Goal: Information Seeking & Learning: Learn about a topic

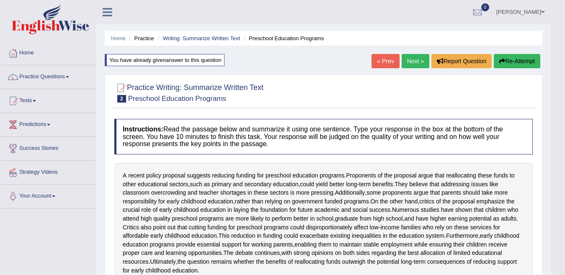
click at [413, 63] on link "Next »" at bounding box center [415, 61] width 28 height 14
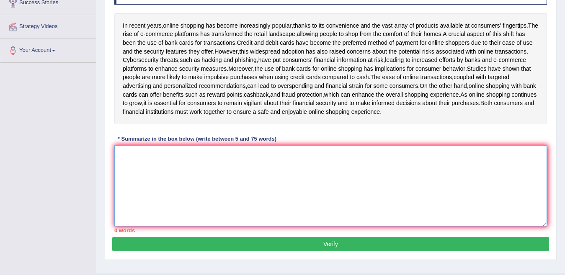
click at [235, 170] on textarea at bounding box center [330, 185] width 432 height 81
click at [320, 200] on textarea at bounding box center [330, 185] width 432 height 81
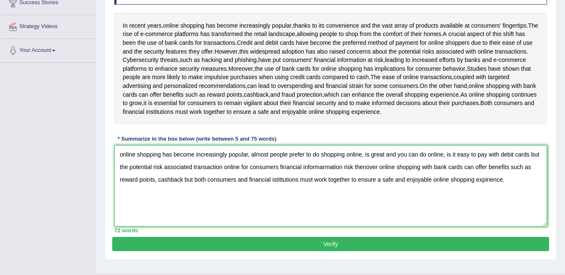
type textarea "online shopping has become increasingly popular, almost people prefer to do sho…"
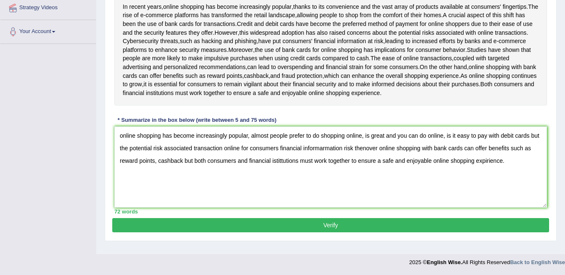
click at [447, 232] on button "Verify" at bounding box center [330, 225] width 437 height 14
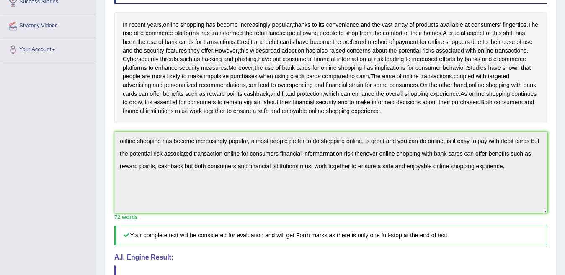
scroll to position [0, 0]
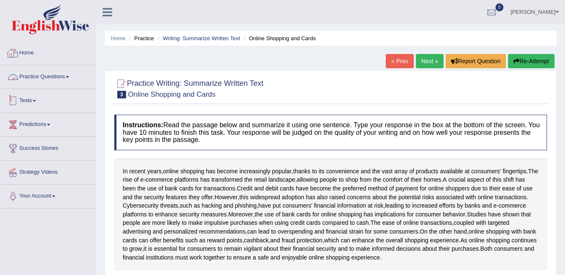
click at [30, 79] on link "Practice Questions" at bounding box center [47, 75] width 95 height 21
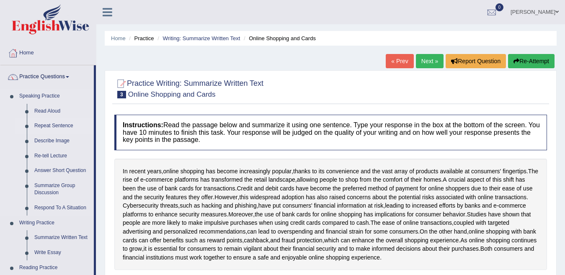
click at [52, 125] on link "Repeat Sentence" at bounding box center [62, 125] width 63 height 15
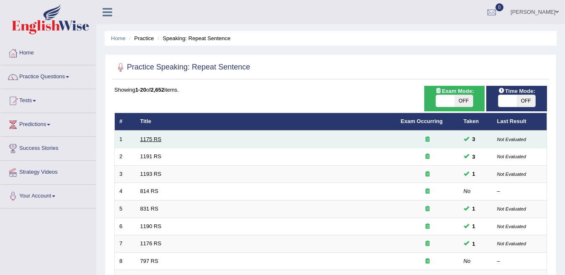
click at [147, 141] on link "1175 RS" at bounding box center [150, 139] width 21 height 6
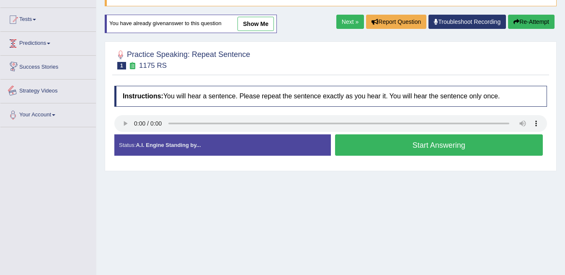
scroll to position [42, 0]
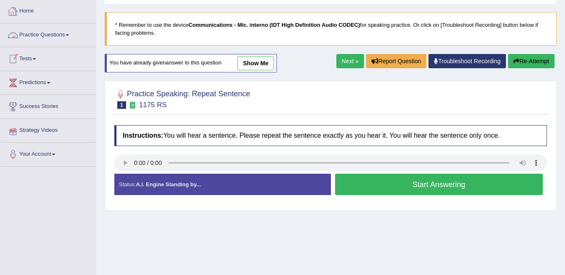
click at [25, 36] on link "Practice Questions" at bounding box center [47, 33] width 95 height 21
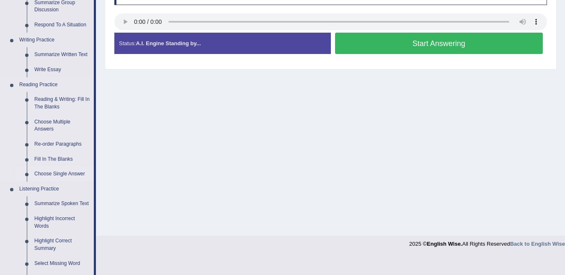
scroll to position [167, 0]
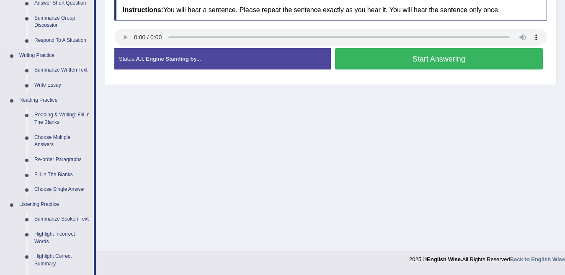
click at [48, 101] on link "Reading Practice" at bounding box center [54, 100] width 78 height 15
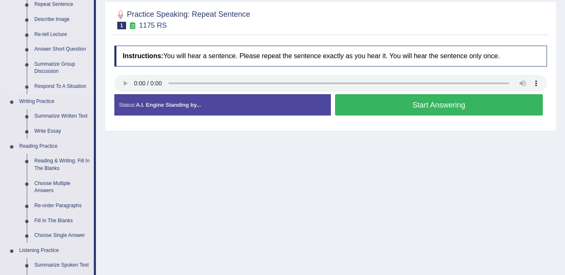
scroll to position [126, 0]
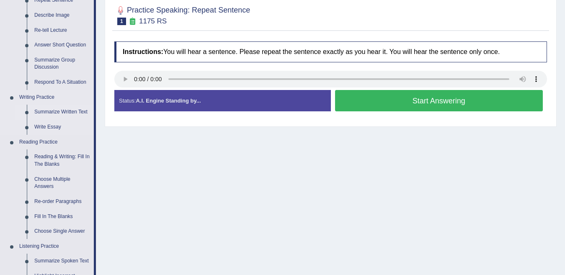
click at [48, 111] on link "Summarize Written Text" at bounding box center [62, 112] width 63 height 15
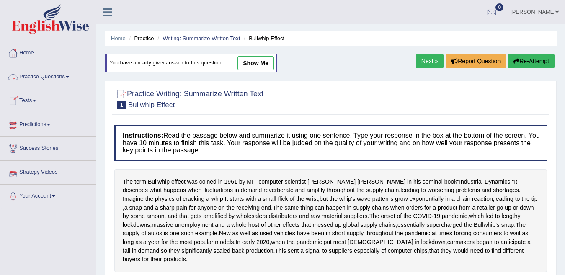
click at [51, 80] on link "Practice Questions" at bounding box center [47, 75] width 95 height 21
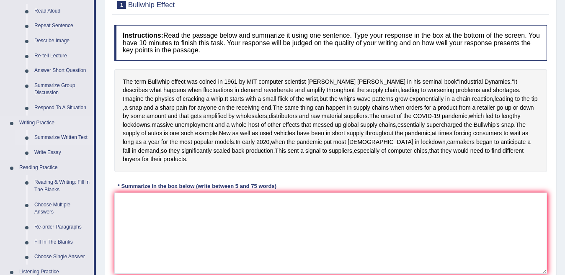
scroll to position [126, 0]
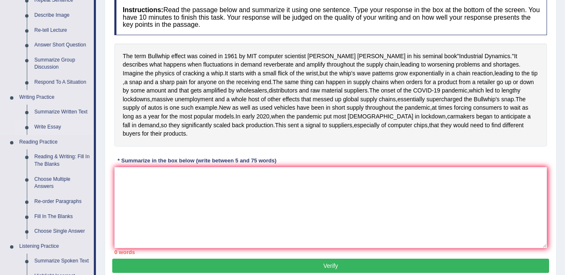
click at [43, 126] on link "Write Essay" at bounding box center [62, 127] width 63 height 15
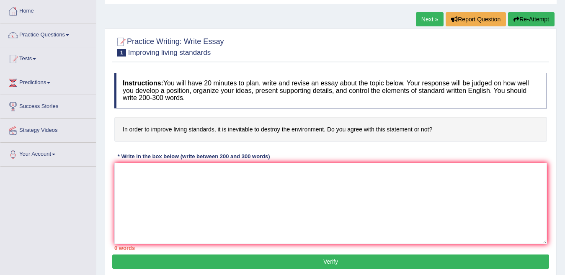
scroll to position [84, 0]
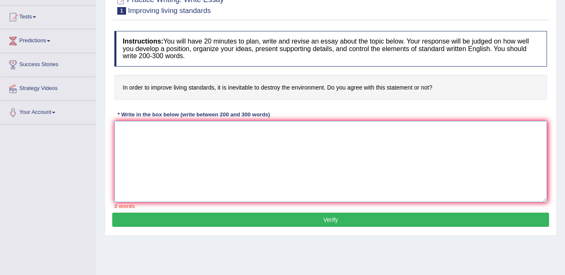
click at [147, 145] on textarea at bounding box center [330, 161] width 432 height 81
click at [171, 131] on textarea "wel, us live dipende for tecnology," at bounding box center [330, 161] width 432 height 81
click at [205, 130] on textarea "wel, us live dipend for tecnology," at bounding box center [330, 161] width 432 height 81
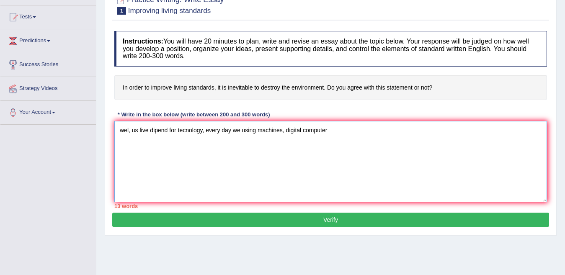
drag, startPoint x: 205, startPoint y: 130, endPoint x: 321, endPoint y: 136, distance: 116.1
click at [321, 136] on textarea "wel, us live dipend for tecnology, every day we using machines, digital computer" at bounding box center [330, 161] width 432 height 81
click at [328, 136] on textarea "wel, us live dipend for tecnology, every day we using machines, digital computer" at bounding box center [330, 161] width 432 height 81
drag, startPoint x: 328, startPoint y: 136, endPoint x: 375, endPoint y: 126, distance: 48.6
click at [375, 126] on textarea "wel, us live dipend for tecnology, every day we using machines, digital compute…" at bounding box center [330, 161] width 432 height 81
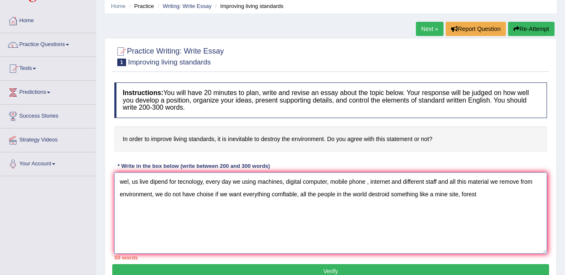
scroll to position [0, 0]
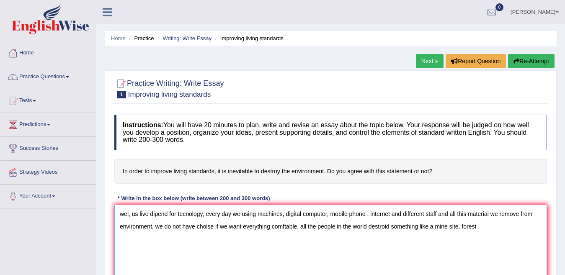
type textarea "wel, us live dipend for tecnology, every day we using machines, digital compute…"
click at [432, 60] on link "Next »" at bounding box center [430, 61] width 28 height 14
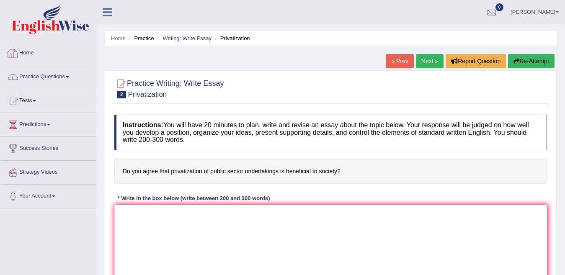
click at [41, 72] on link "Practice Questions" at bounding box center [47, 75] width 95 height 21
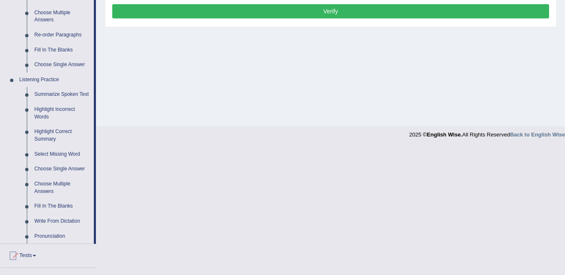
scroll to position [293, 0]
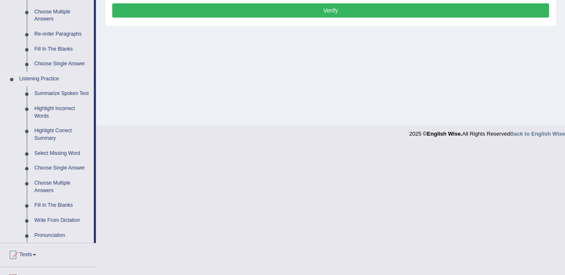
click at [32, 82] on link "Listening Practice" at bounding box center [54, 79] width 78 height 15
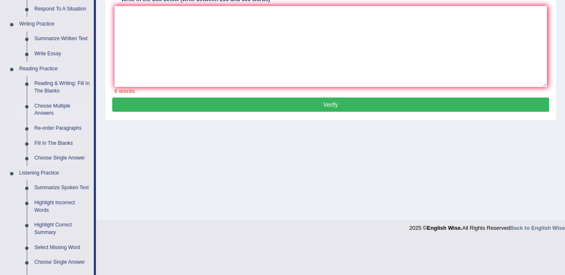
scroll to position [209, 0]
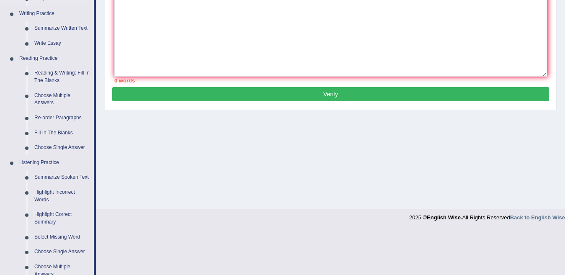
click at [38, 162] on link "Listening Practice" at bounding box center [54, 162] width 78 height 15
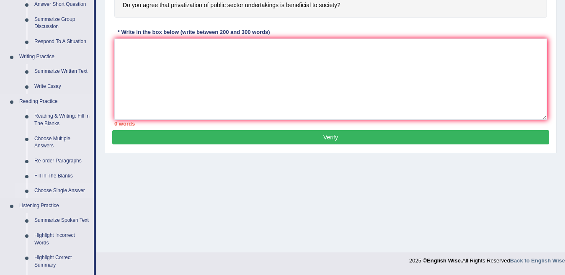
scroll to position [126, 0]
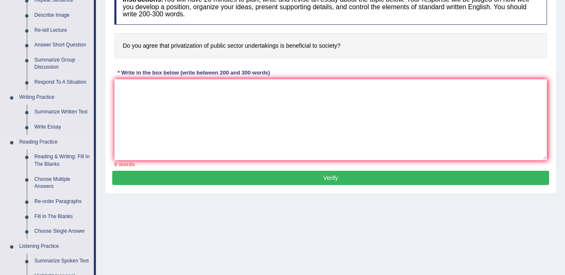
click at [41, 140] on link "Reading Practice" at bounding box center [54, 142] width 78 height 15
click at [43, 157] on link "Reading & Writing: Fill In The Blanks" at bounding box center [62, 160] width 63 height 22
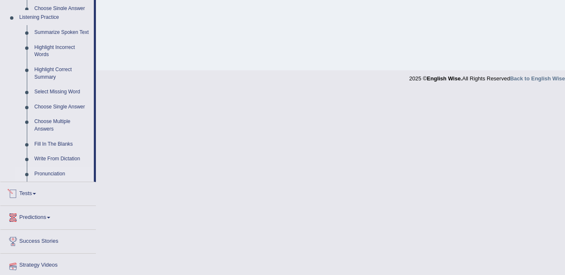
scroll to position [301, 0]
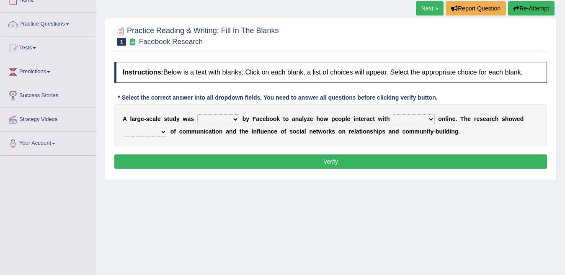
click at [233, 118] on select "surveyed had asked made" at bounding box center [218, 119] width 42 height 10
select select "made"
click at [197, 114] on select "surveyed had asked made" at bounding box center [218, 119] width 42 height 10
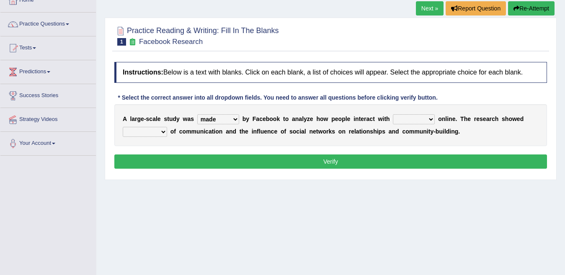
click at [396, 118] on select "together all each other another" at bounding box center [414, 119] width 42 height 10
click at [393, 114] on select "together all each other another" at bounding box center [414, 119] width 42 height 10
click at [234, 121] on select "surveyed had asked made" at bounding box center [218, 119] width 42 height 10
click at [401, 118] on select "together all each other another" at bounding box center [414, 119] width 42 height 10
click at [393, 114] on select "together all each other another" at bounding box center [414, 119] width 42 height 10
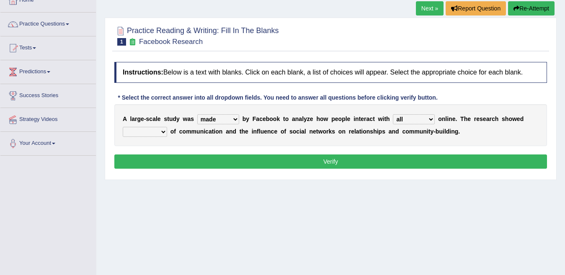
click at [406, 118] on select "together all each other another" at bounding box center [414, 119] width 42 height 10
select select "each other"
click at [393, 114] on select "together all each other another" at bounding box center [414, 119] width 42 height 10
click at [152, 134] on select "advantages standards fellowships patterns" at bounding box center [145, 132] width 44 height 10
select select "advantages"
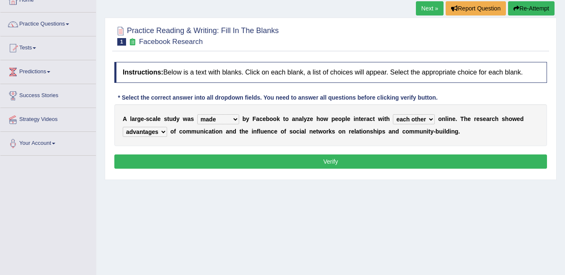
click at [123, 127] on select "advantages standards fellowships patterns" at bounding box center [145, 132] width 44 height 10
click at [344, 157] on button "Verify" at bounding box center [330, 161] width 432 height 14
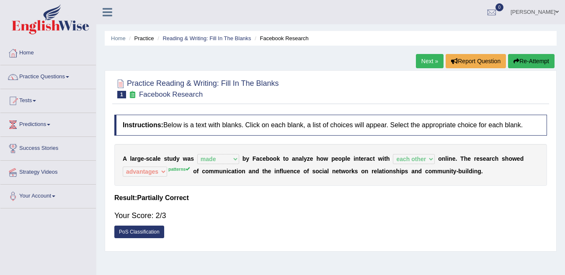
click at [430, 59] on link "Next »" at bounding box center [430, 61] width 28 height 14
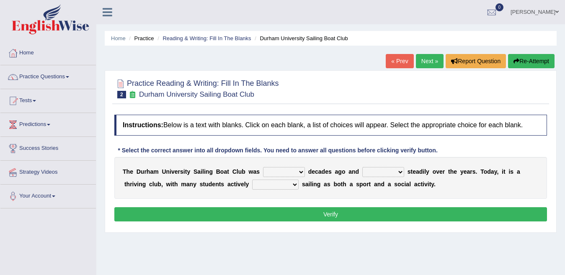
click at [282, 172] on select "found fund founded find" at bounding box center [284, 172] width 42 height 10
select select "find"
click at [263, 167] on select "found fund founded find" at bounding box center [284, 172] width 42 height 10
click at [380, 173] on select "grow growing has grown grown" at bounding box center [383, 172] width 42 height 10
select select "grown"
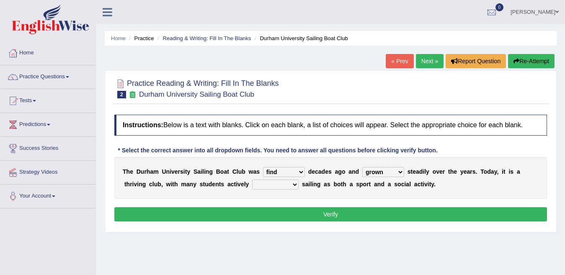
click at [362, 167] on select "grow growing has grown grown" at bounding box center [383, 172] width 42 height 10
click at [274, 185] on select "enjoy enjoyed are enjoying enjoying" at bounding box center [275, 185] width 46 height 10
select select "enjoying"
click at [252, 180] on select "enjoy enjoyed are enjoying enjoying" at bounding box center [275, 185] width 46 height 10
click at [311, 214] on button "Verify" at bounding box center [330, 214] width 432 height 14
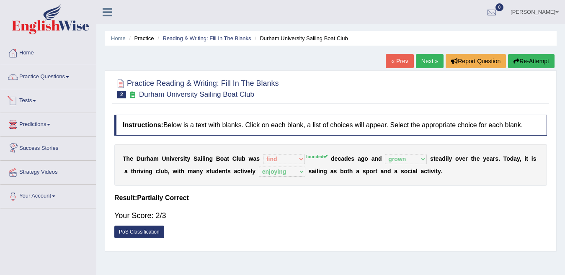
click at [302, 153] on div "T h e D u r h a m U n i v e r s i t y S a i l i n g B o a t C l u b w a s found…" at bounding box center [330, 165] width 432 height 42
click at [301, 154] on div "T h e D u r h a m U n i v e r s i t y S a i l i n g B o a t C l u b w a s found…" at bounding box center [330, 165] width 432 height 42
click at [429, 60] on link "Next »" at bounding box center [430, 61] width 28 height 14
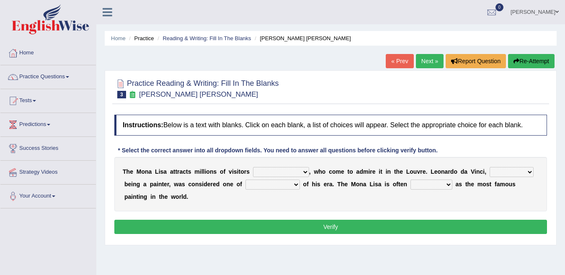
click at [298, 171] on select "around the year the all year all year round per year" at bounding box center [281, 172] width 56 height 10
click at [253, 167] on select "around the year the all year all year round per year" at bounding box center [281, 172] width 56 height 10
click at [295, 172] on select "around the year the all year all year round per year" at bounding box center [281, 172] width 56 height 10
click at [290, 167] on select "around the year the all year all year round per year" at bounding box center [281, 172] width 56 height 10
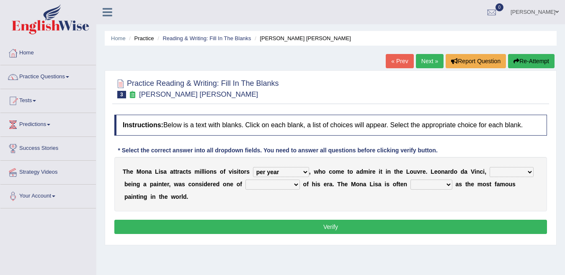
select select "all year round"
click at [253, 167] on select "around the year the all year all year round per year" at bounding box center [281, 172] width 56 height 10
click at [496, 171] on select "rather than as much as as well as as long as" at bounding box center [511, 172] width 44 height 10
click at [490, 167] on select "rather than as much as as well as as long as" at bounding box center [511, 172] width 44 height 10
click at [258, 181] on select "better artists artist the better artist the best artists" at bounding box center [272, 185] width 54 height 10
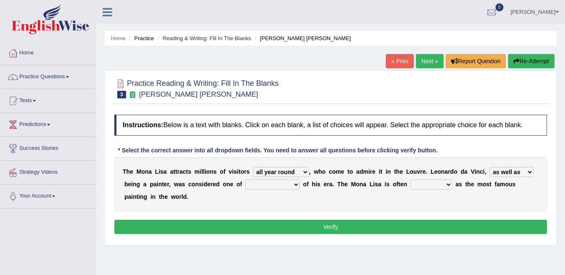
click at [500, 170] on select "rather than as much as as well as as long as" at bounding box center [511, 172] width 44 height 10
select select "as much as"
click at [490, 167] on select "rather than as much as as well as as long as" at bounding box center [511, 172] width 44 height 10
click at [275, 185] on select "better artists artist the better artist the best artists" at bounding box center [272, 185] width 54 height 10
click at [499, 170] on select "rather than as much as as well as as long as" at bounding box center [511, 172] width 44 height 10
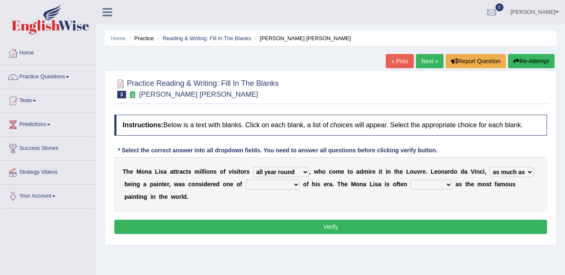
click at [500, 170] on select "rather than as much as as well as as long as" at bounding box center [511, 172] width 44 height 10
click at [266, 185] on select "better artists artist the better artist the best artists" at bounding box center [272, 185] width 54 height 10
select select "the best artists"
click at [245, 180] on select "better artists artist the better artist the best artists" at bounding box center [272, 185] width 54 height 10
click at [421, 182] on select "classified suggested predicted described" at bounding box center [431, 185] width 42 height 10
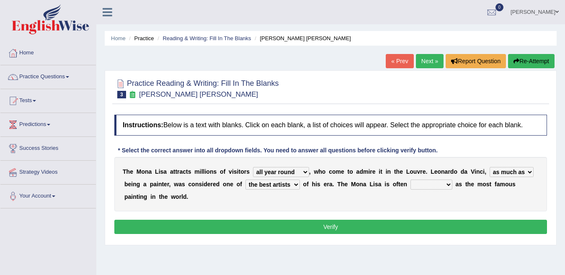
select select "classified"
click at [411, 180] on select "classified suggested predicted described" at bounding box center [431, 185] width 42 height 10
click at [244, 223] on button "Verify" at bounding box center [330, 227] width 432 height 14
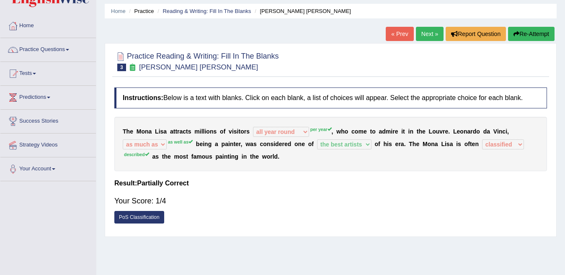
scroll to position [42, 0]
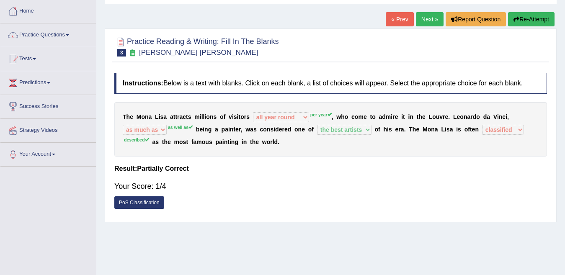
click at [118, 188] on div "Your Score: 1/4" at bounding box center [330, 186] width 432 height 20
click at [126, 203] on link "PoS Classification" at bounding box center [139, 202] width 50 height 13
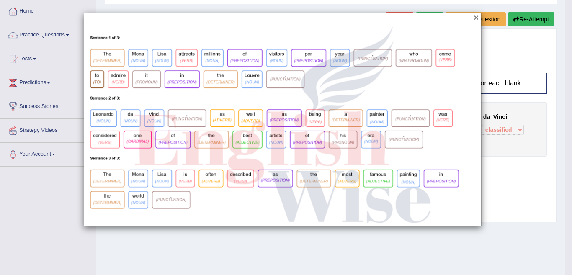
click at [474, 17] on button "×" at bounding box center [475, 17] width 5 height 9
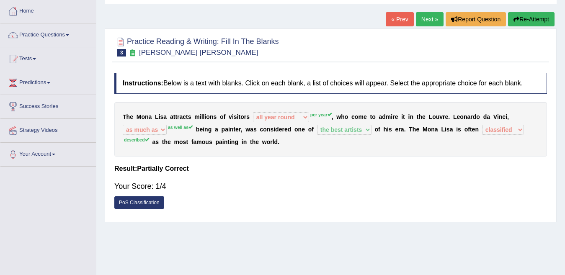
click at [533, 22] on button "Re-Attempt" at bounding box center [531, 19] width 46 height 14
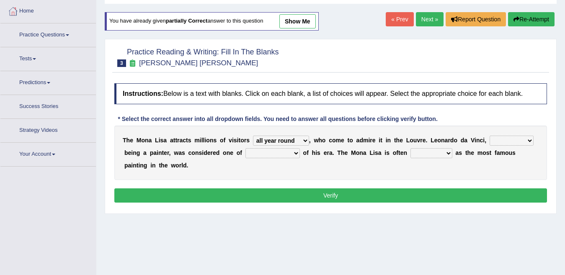
click at [253, 136] on select "around the year the all year all year round per year" at bounding box center [281, 141] width 56 height 10
click at [278, 141] on select "around the year the all year all year round per year" at bounding box center [281, 141] width 56 height 10
select select "per year"
click at [253, 136] on select "around the year the all year all year round per year" at bounding box center [281, 141] width 56 height 10
click at [510, 141] on select "rather than as much as as well as as long as" at bounding box center [511, 141] width 44 height 10
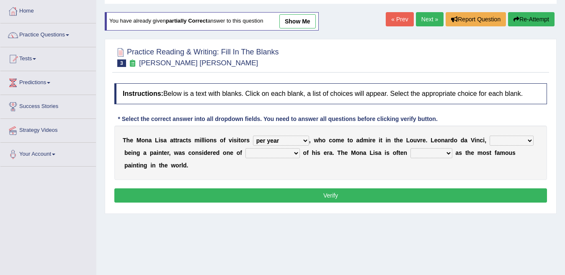
select select "as well as"
click at [490, 136] on select "rather than as much as as well as as long as" at bounding box center [511, 141] width 44 height 10
click at [257, 154] on select "better artists artist the better artist the best artists" at bounding box center [272, 153] width 54 height 10
select select "the best artists"
click at [245, 148] on select "better artists artist the better artist the best artists" at bounding box center [272, 153] width 54 height 10
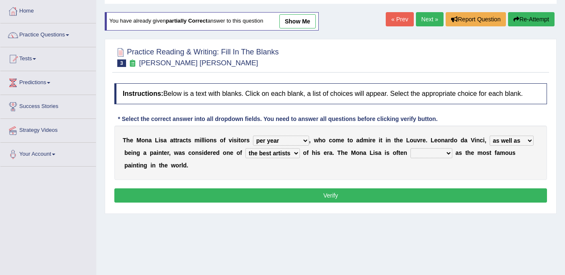
click at [437, 152] on select "classified suggested predicted described" at bounding box center [431, 153] width 42 height 10
select select "described"
click at [411, 148] on select "classified suggested predicted described" at bounding box center [431, 153] width 42 height 10
click at [426, 194] on button "Verify" at bounding box center [330, 195] width 432 height 14
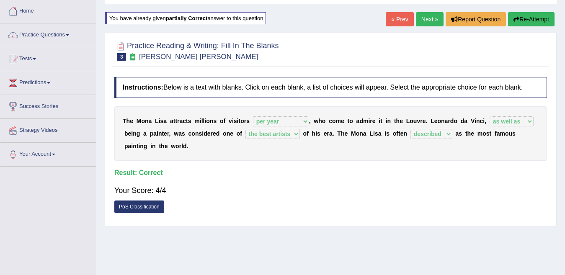
click at [427, 21] on link "Next »" at bounding box center [430, 19] width 28 height 14
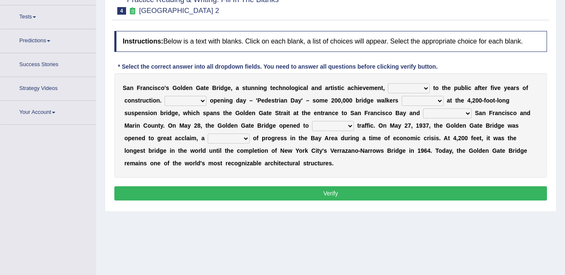
scroll to position [95, 0]
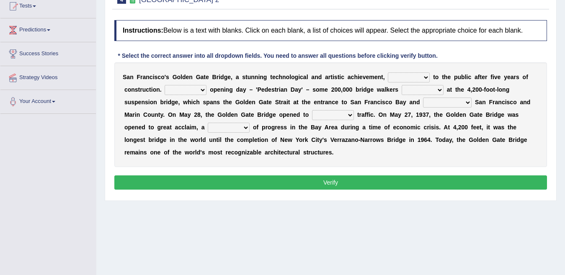
click at [413, 80] on select "opens closes appears equals" at bounding box center [409, 77] width 42 height 10
select select "opens"
click at [388, 72] on select "opens closes appears equals" at bounding box center [409, 77] width 42 height 10
click at [424, 78] on select "opens closes appears equals" at bounding box center [409, 77] width 42 height 10
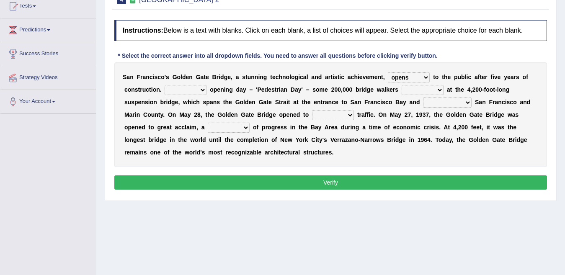
click at [190, 89] on select "On During Since When" at bounding box center [185, 90] width 42 height 10
select select "On"
click at [164, 85] on select "On During Since When" at bounding box center [185, 90] width 42 height 10
click at [412, 89] on select "stationed looked marveled laughed" at bounding box center [422, 90] width 42 height 10
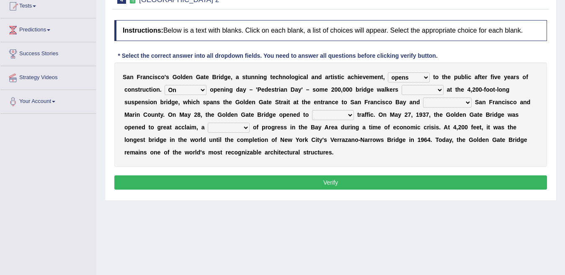
click at [405, 91] on select "stationed looked marveled laughed" at bounding box center [422, 90] width 42 height 10
click at [401, 85] on select "stationed looked marveled laughed" at bounding box center [422, 90] width 42 height 10
click at [434, 100] on select "separates connects channels differentiates" at bounding box center [447, 103] width 49 height 10
click at [409, 85] on div "S a n F r a n c i s c o ' s G o l d e n G a t e B r i d g e , a s t u n n i n g…" at bounding box center [330, 114] width 432 height 105
click at [407, 96] on div "S a n F r a n c i s c o ' s G o l d e n G a t e B r i d g e , a s t u n n i n g…" at bounding box center [330, 114] width 432 height 105
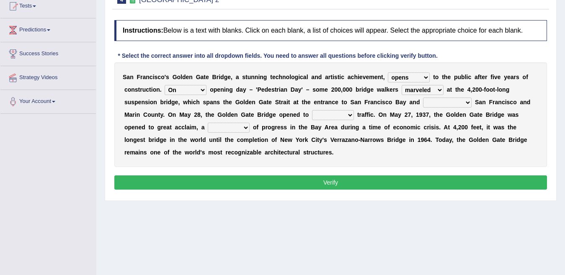
click at [409, 91] on select "stationed looked marveled laughed" at bounding box center [422, 90] width 42 height 10
click at [409, 90] on select "stationed looked marveled laughed" at bounding box center [422, 90] width 42 height 10
click at [408, 90] on select "stationed looked marveled laughed" at bounding box center [422, 90] width 42 height 10
select select "stationed"
click at [401, 85] on select "stationed looked marveled laughed" at bounding box center [422, 90] width 42 height 10
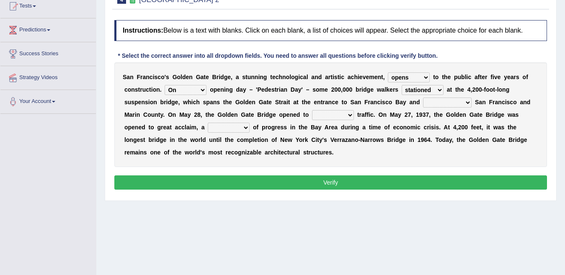
click at [443, 102] on select "separates connects channels differentiates" at bounding box center [447, 103] width 49 height 10
select select "connects"
click at [423, 98] on select "separates connects channels differentiates" at bounding box center [447, 103] width 49 height 10
click at [325, 117] on select "aquatic vehicular airborne watertight" at bounding box center [333, 115] width 42 height 10
select select "vehicular"
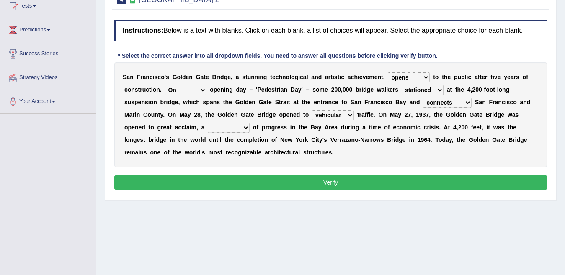
click at [312, 110] on select "aquatic vehicular airborne watertight" at bounding box center [333, 115] width 42 height 10
click at [231, 127] on select "denial symbol technique yield" at bounding box center [229, 128] width 42 height 10
select select "symbol"
click at [208, 123] on select "denial symbol technique yield" at bounding box center [229, 128] width 42 height 10
click at [345, 180] on button "Verify" at bounding box center [330, 182] width 432 height 14
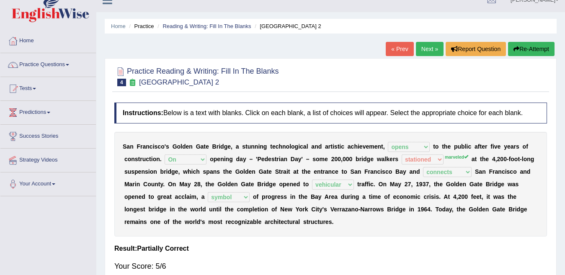
scroll to position [11, 0]
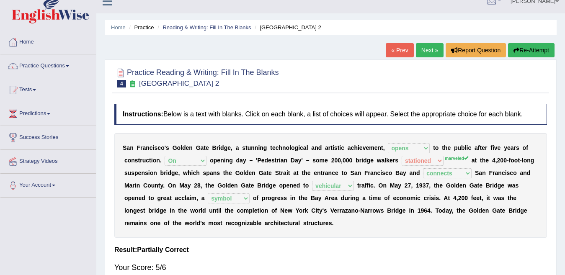
click at [419, 51] on link "Next »" at bounding box center [430, 50] width 28 height 14
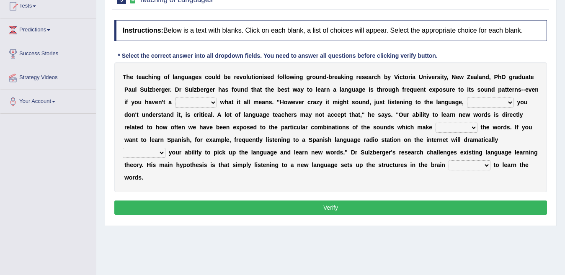
click at [187, 100] on select "dew claw clue due" at bounding box center [196, 103] width 42 height 10
select select "clue"
click at [175, 98] on select "dew claw clue due" at bounding box center [196, 103] width 42 height 10
click at [491, 103] on select "but also all together even though if so" at bounding box center [490, 103] width 47 height 10
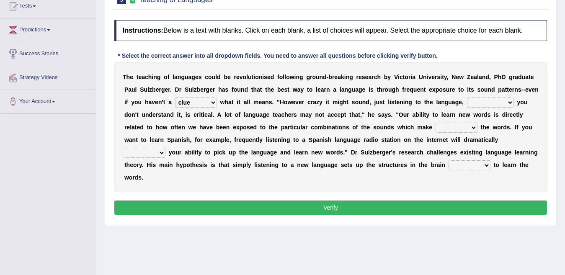
click at [491, 100] on select "but also all together even though if so" at bounding box center [490, 103] width 47 height 10
click at [467, 98] on select "but also all together even though if so" at bounding box center [490, 103] width 47 height 10
click at [479, 101] on select "but also all together even though if so" at bounding box center [490, 103] width 47 height 10
select select "even though"
click at [467, 98] on select "but also all together even though if so" at bounding box center [490, 103] width 47 height 10
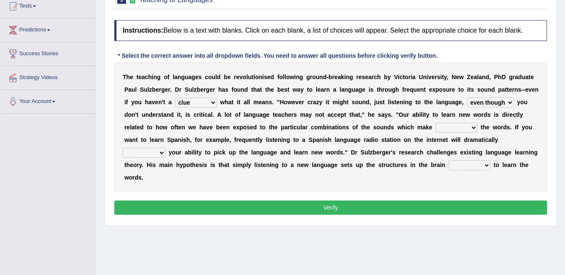
click at [455, 127] on select "down up of on" at bounding box center [456, 128] width 42 height 10
select select "up"
click at [435, 123] on select "down up of on" at bounding box center [456, 128] width 42 height 10
click at [444, 128] on select "down up of on" at bounding box center [456, 128] width 42 height 10
click at [435, 123] on select "down up of on" at bounding box center [456, 128] width 42 height 10
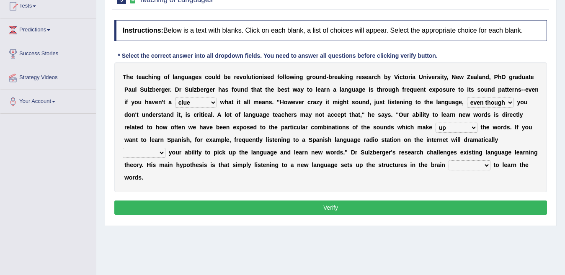
click at [144, 154] on select "evaluate exaggerate describe boost" at bounding box center [144, 153] width 43 height 10
select select "evaluate"
click at [123, 148] on select "evaluate exaggerate describe boost" at bounding box center [144, 153] width 43 height 10
click at [157, 154] on select "evaluate exaggerate describe boost" at bounding box center [144, 153] width 43 height 10
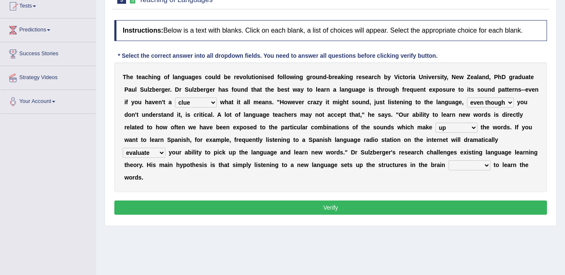
click at [453, 166] on select "requiring required directed to require" at bounding box center [469, 165] width 42 height 10
click at [453, 165] on select "requiring required directed to require" at bounding box center [469, 165] width 42 height 10
click at [454, 164] on select "requiring required directed to require" at bounding box center [469, 165] width 42 height 10
select select "directed"
click at [448, 160] on select "requiring required directed to require" at bounding box center [469, 165] width 42 height 10
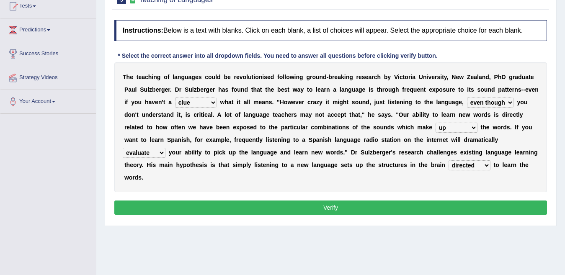
click at [410, 209] on button "Verify" at bounding box center [330, 207] width 432 height 14
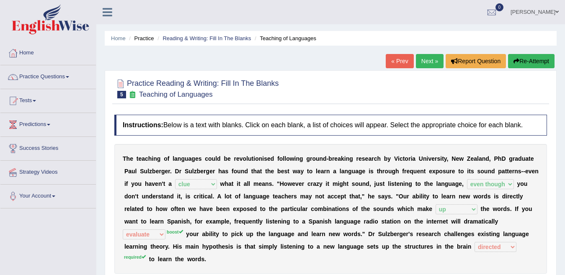
click at [429, 57] on link "Next »" at bounding box center [430, 61] width 28 height 14
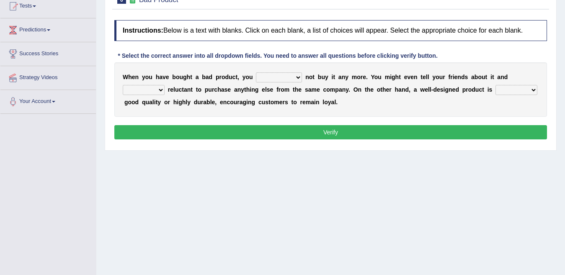
click at [270, 77] on select "would have should have should" at bounding box center [279, 77] width 46 height 10
click at [256, 72] on select "would have should have should" at bounding box center [279, 77] width 46 height 10
click at [272, 78] on select "would have should have should" at bounding box center [279, 77] width 46 height 10
select select "should have"
click at [256, 72] on select "would have should have should" at bounding box center [279, 77] width 46 height 10
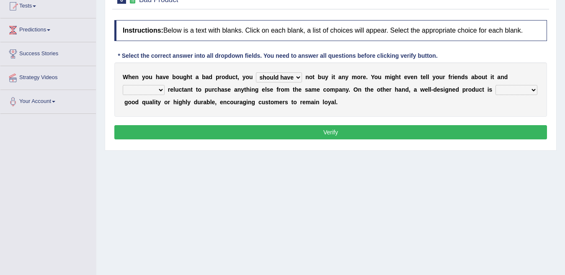
click at [129, 91] on select "is are be being" at bounding box center [144, 90] width 42 height 10
click at [123, 85] on select "is are be being" at bounding box center [144, 90] width 42 height 10
click at [153, 91] on select "is are be being" at bounding box center [144, 90] width 42 height 10
click at [123, 85] on select "is are be being" at bounding box center [144, 90] width 42 height 10
click at [136, 92] on select "is are be being" at bounding box center [144, 90] width 42 height 10
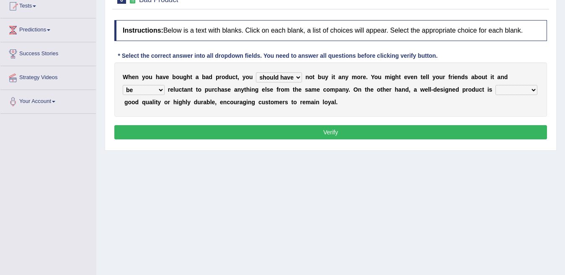
select select "being"
click at [123, 85] on select "is are be being" at bounding box center [144, 90] width 42 height 10
click at [511, 88] on select "both also neither either" at bounding box center [516, 90] width 42 height 10
click at [468, 120] on div "Instructions: Below is a text with blanks. Click on each blank, a list of choic…" at bounding box center [330, 81] width 437 height 130
click at [501, 87] on select "both also neither either" at bounding box center [516, 90] width 42 height 10
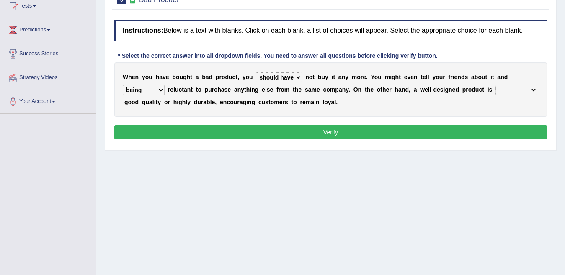
select select "also"
click at [495, 85] on select "both also neither either" at bounding box center [516, 90] width 42 height 10
click at [313, 136] on button "Verify" at bounding box center [330, 132] width 432 height 14
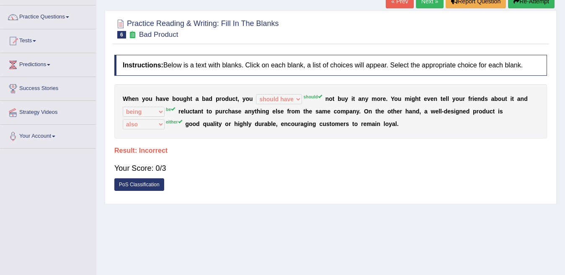
scroll to position [11, 0]
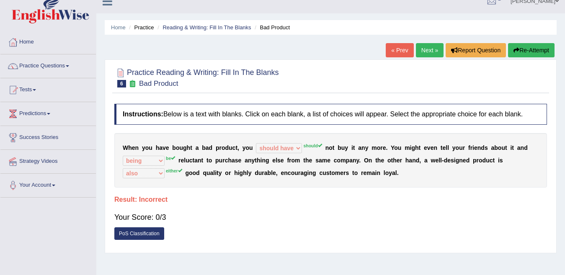
click at [432, 50] on link "Next »" at bounding box center [430, 50] width 28 height 14
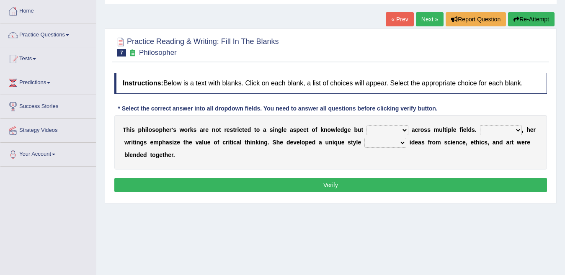
click at [378, 132] on select "constrain contain assemble extend" at bounding box center [387, 130] width 42 height 10
drag, startPoint x: 281, startPoint y: 202, endPoint x: 277, endPoint y: 205, distance: 4.8
click at [281, 202] on div "Practice Reading & Writing: Fill In The Blanks 7 Philosopher Instructions: Belo…" at bounding box center [331, 115] width 452 height 175
click at [380, 130] on select "constrain contain assemble extend" at bounding box center [387, 130] width 42 height 10
select select "extend"
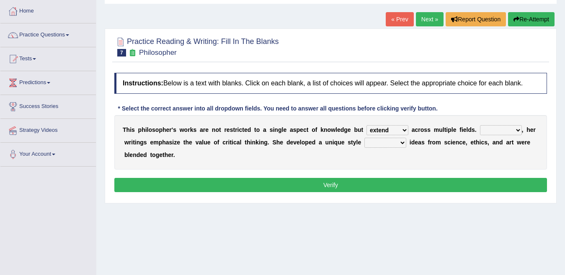
click at [366, 125] on select "constrain contain assemble extend" at bounding box center [387, 130] width 42 height 10
click at [505, 128] on select "Rather So Moreover Likely" at bounding box center [501, 130] width 42 height 10
select select "Moreover"
click at [480, 125] on select "Rather So Moreover Likely" at bounding box center [501, 130] width 42 height 10
click at [380, 145] on select "in that that which in which" at bounding box center [385, 143] width 42 height 10
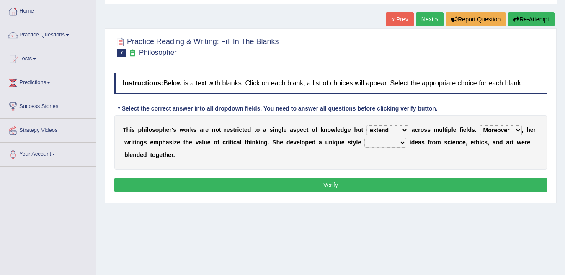
select select "in which"
click at [364, 138] on select "in that that which in which" at bounding box center [385, 143] width 42 height 10
click at [249, 186] on button "Verify" at bounding box center [330, 185] width 432 height 14
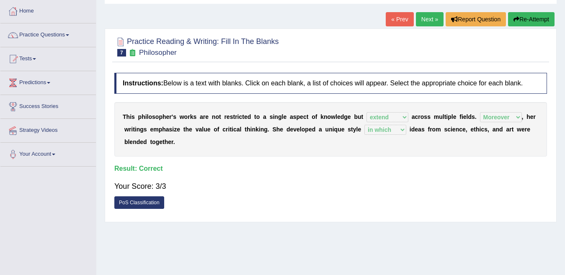
click at [157, 200] on link "PoS Classification" at bounding box center [139, 202] width 50 height 13
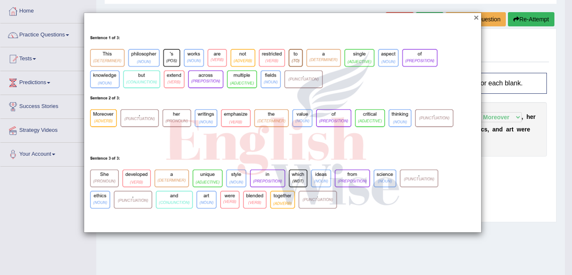
click at [475, 17] on button "×" at bounding box center [475, 17] width 5 height 9
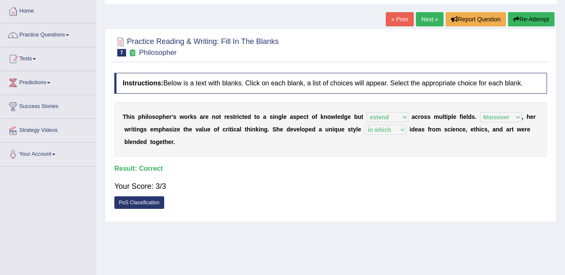
click at [428, 16] on link "Next »" at bounding box center [430, 19] width 28 height 14
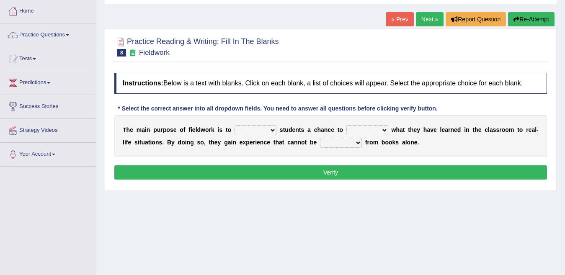
click at [269, 131] on select "resemble stow rave offer" at bounding box center [255, 130] width 42 height 10
select select "offer"
click at [234, 125] on select "resemble stow rave offer" at bounding box center [255, 130] width 42 height 10
click at [372, 131] on select "compare align apply dismount" at bounding box center [367, 130] width 42 height 10
select select "apply"
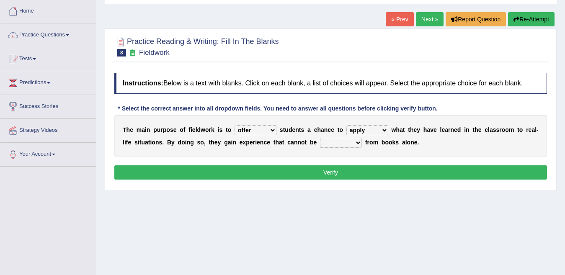
click at [346, 125] on select "compare align apply dismount" at bounding box center [367, 130] width 42 height 10
click at [331, 144] on select "originated prepared obtained touted" at bounding box center [341, 143] width 42 height 10
select select "obtained"
click at [320, 138] on select "originated prepared obtained touted" at bounding box center [341, 143] width 42 height 10
click at [342, 171] on button "Verify" at bounding box center [330, 172] width 432 height 14
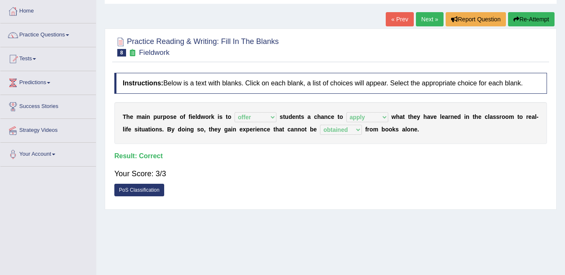
click at [157, 193] on link "PoS Classification" at bounding box center [139, 190] width 50 height 13
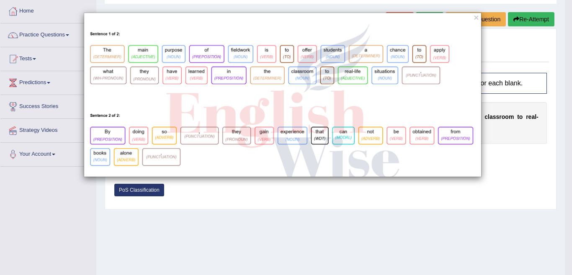
click at [247, 236] on div "×" at bounding box center [286, 137] width 572 height 275
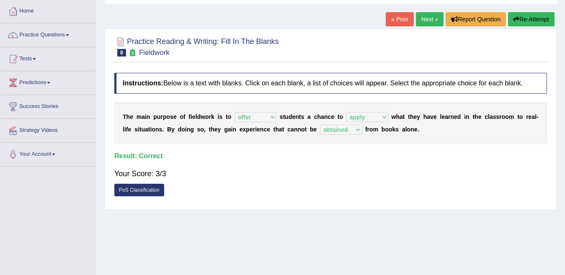
click at [420, 18] on link "Next »" at bounding box center [430, 19] width 28 height 14
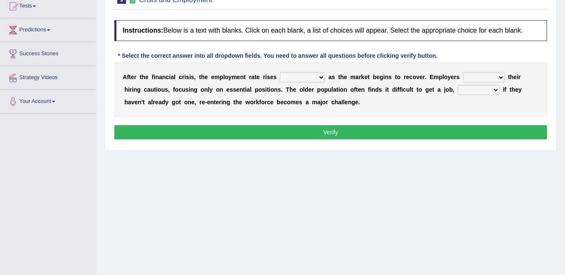
click at [305, 78] on select "normally conversely strenuously sharply" at bounding box center [302, 77] width 45 height 10
click at [376, 130] on button "Verify" at bounding box center [330, 132] width 432 height 14
click at [310, 80] on select "normally conversely strenuously sharply" at bounding box center [302, 77] width 45 height 10
select select "sharply"
click at [280, 72] on select "normally conversely strenuously sharply" at bounding box center [302, 77] width 45 height 10
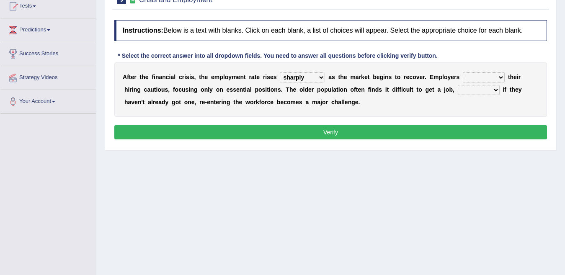
click at [470, 79] on select "keeping kept keep are kept" at bounding box center [483, 77] width 42 height 10
select select "keep"
click at [463, 72] on select "keeping kept keep are kept" at bounding box center [483, 77] width 42 height 10
click at [471, 91] on select "although while then because" at bounding box center [478, 90] width 42 height 10
select select "because"
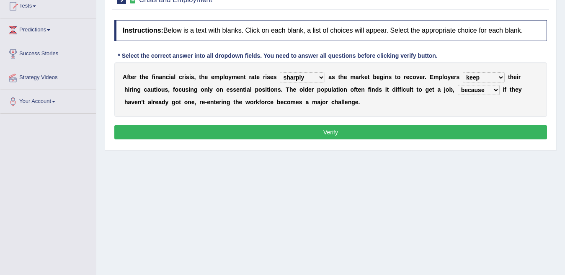
click at [457, 85] on select "although while then because" at bounding box center [478, 90] width 42 height 10
click at [389, 130] on button "Verify" at bounding box center [330, 132] width 432 height 14
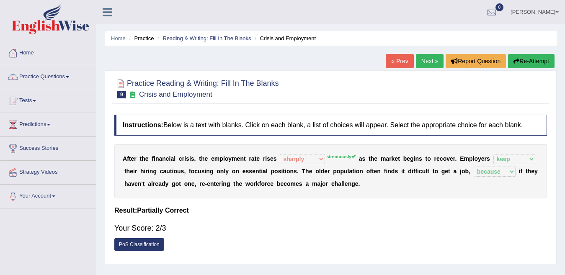
click at [524, 60] on button "Re-Attempt" at bounding box center [531, 61] width 46 height 14
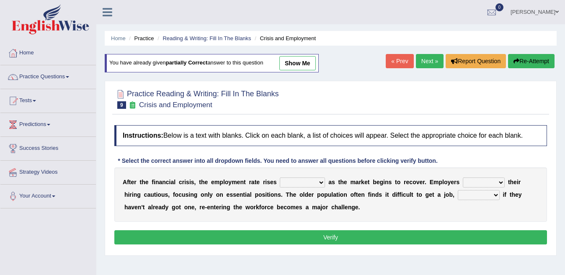
select select "strenuously"
click at [280, 177] on select "normally conversely strenuously sharply" at bounding box center [302, 182] width 45 height 10
click at [497, 184] on select "keeping kept keep are kept" at bounding box center [483, 182] width 42 height 10
select select "keep"
click at [463, 177] on select "keeping kept keep are kept" at bounding box center [483, 182] width 42 height 10
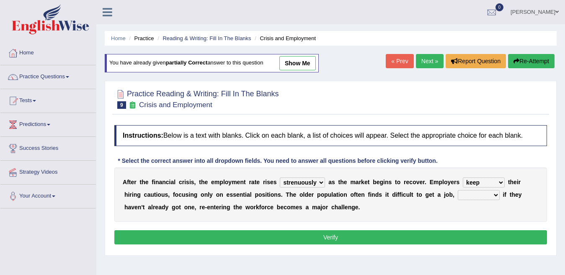
click at [494, 193] on select "although while then because" at bounding box center [478, 195] width 42 height 10
select select "because"
click at [457, 190] on select "although while then because" at bounding box center [478, 195] width 42 height 10
click at [324, 235] on button "Verify" at bounding box center [330, 237] width 432 height 14
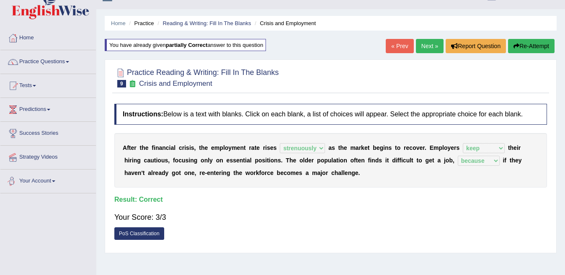
scroll to position [42, 0]
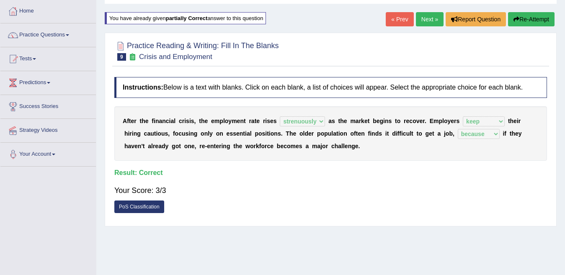
click at [435, 21] on link "Next »" at bounding box center [430, 19] width 28 height 14
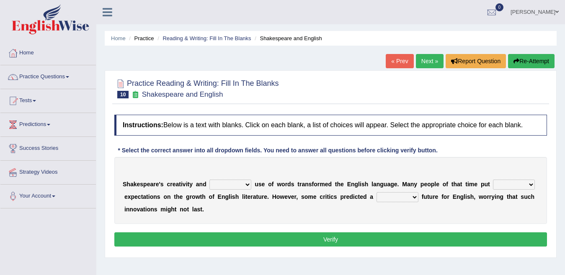
click at [243, 185] on select "idealized intensive fancied inventive" at bounding box center [230, 185] width 42 height 10
select select "inventive"
click at [209, 180] on select "idealized intensive fancied inventive" at bounding box center [230, 185] width 42 height 10
click at [500, 185] on select "wide much high more" at bounding box center [514, 185] width 42 height 10
select select "more"
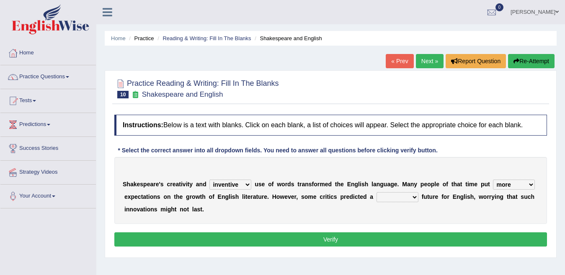
click at [493, 180] on select "wide much high more" at bounding box center [514, 185] width 42 height 10
click at [390, 199] on select "monetary promising irresistible daunting" at bounding box center [397, 197] width 42 height 10
click at [403, 196] on select "monetary promising irresistible daunting" at bounding box center [397, 197] width 42 height 10
click at [376, 192] on select "monetary promising irresistible daunting" at bounding box center [397, 197] width 42 height 10
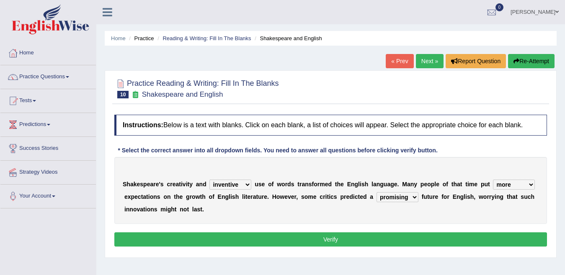
click at [394, 199] on select "monetary promising irresistible daunting" at bounding box center [397, 197] width 42 height 10
select select "irresistible"
click at [376, 192] on select "monetary promising irresistible daunting" at bounding box center [397, 197] width 42 height 10
click at [373, 241] on button "Verify" at bounding box center [330, 239] width 432 height 14
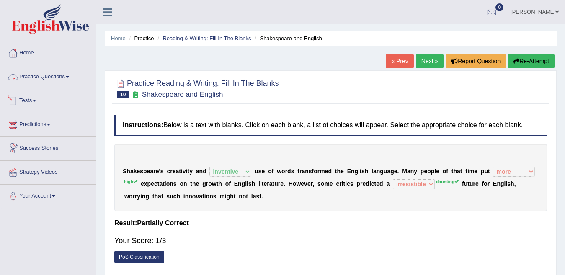
click at [35, 82] on link "Practice Questions" at bounding box center [47, 75] width 95 height 21
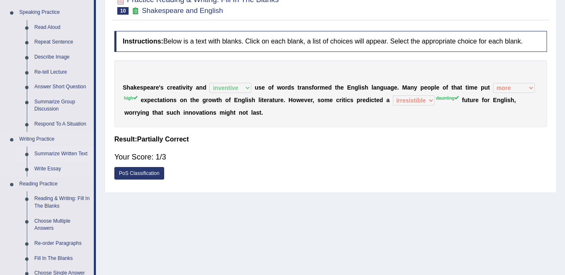
scroll to position [167, 0]
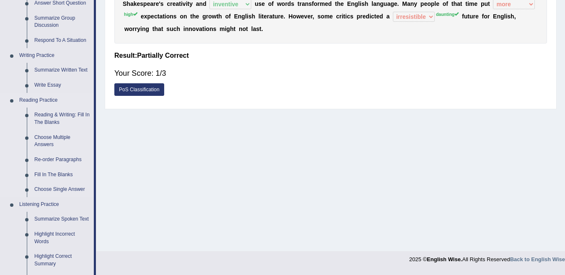
click at [46, 100] on link "Reading Practice" at bounding box center [54, 100] width 78 height 15
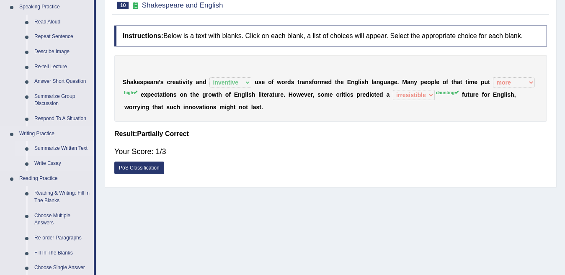
scroll to position [126, 0]
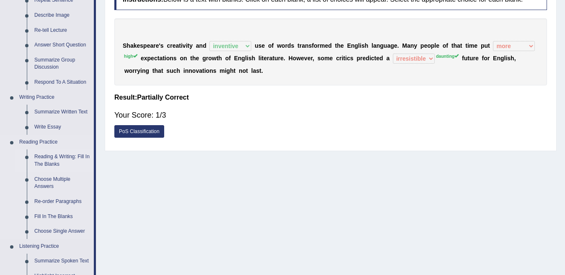
click at [46, 158] on link "Reading & Writing: Fill In The Blanks" at bounding box center [62, 160] width 63 height 22
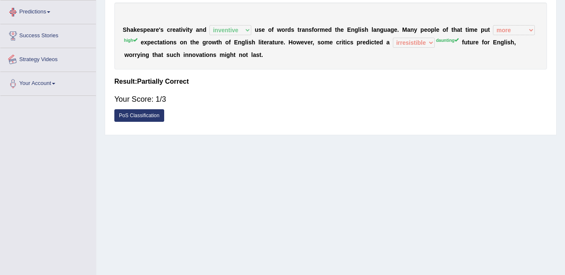
scroll to position [164, 0]
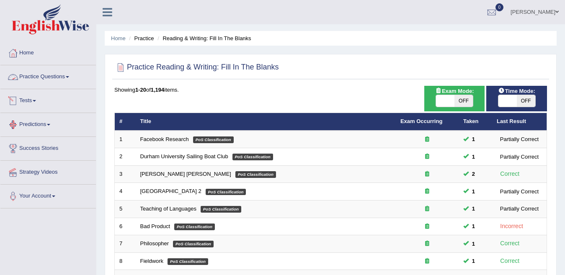
click at [59, 76] on link "Practice Questions" at bounding box center [47, 75] width 95 height 21
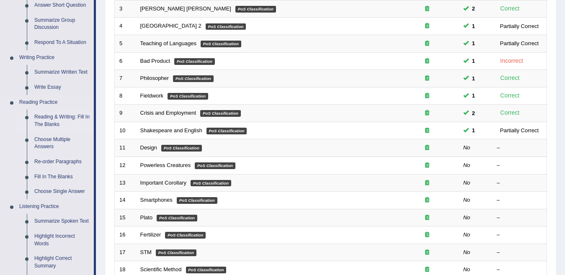
scroll to position [167, 0]
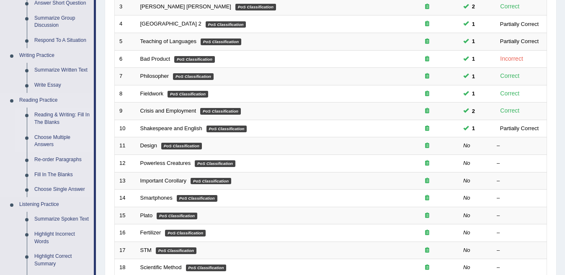
click at [51, 138] on link "Choose Multiple Answers" at bounding box center [62, 141] width 63 height 22
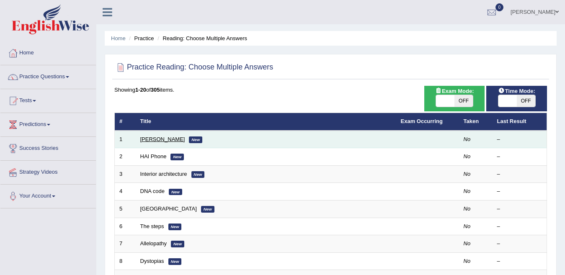
click at [153, 141] on link "[PERSON_NAME]" at bounding box center [162, 139] width 45 height 6
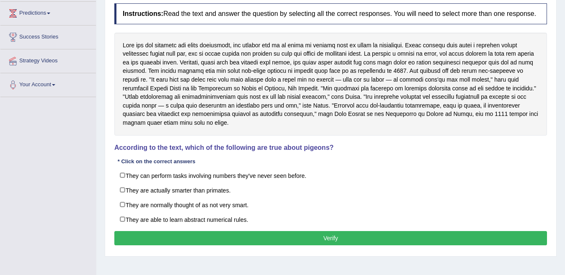
scroll to position [146, 0]
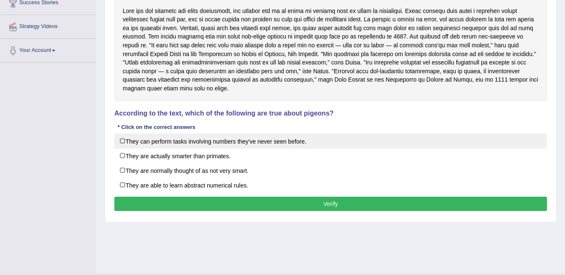
click at [208, 139] on label "They can perform tasks involving numbers they've never seen before." at bounding box center [330, 141] width 432 height 15
click at [208, 145] on label "They can perform tasks involving numbers they've never seen before." at bounding box center [330, 141] width 432 height 15
checkbox input "false"
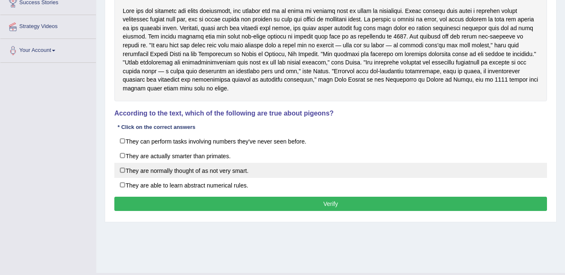
click at [201, 172] on label "They are normally thought of as not very smart." at bounding box center [330, 170] width 432 height 15
checkbox input "true"
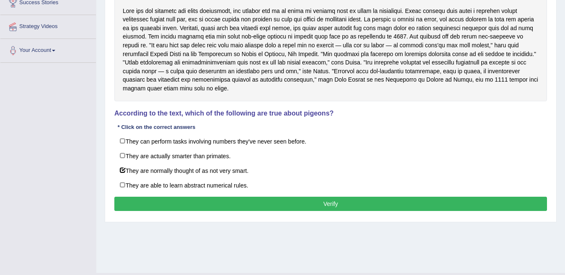
click at [199, 207] on button "Verify" at bounding box center [330, 204] width 432 height 14
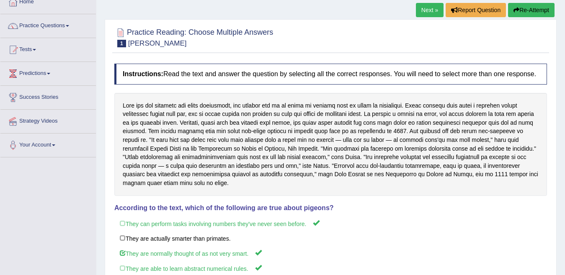
scroll to position [0, 0]
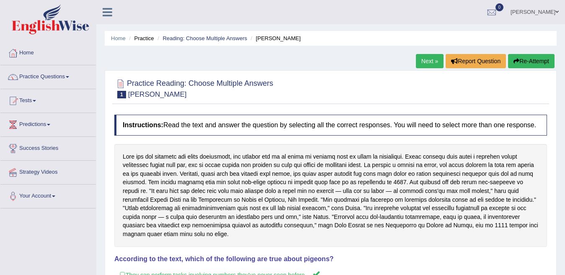
click at [518, 62] on button "Re-Attempt" at bounding box center [531, 61] width 46 height 14
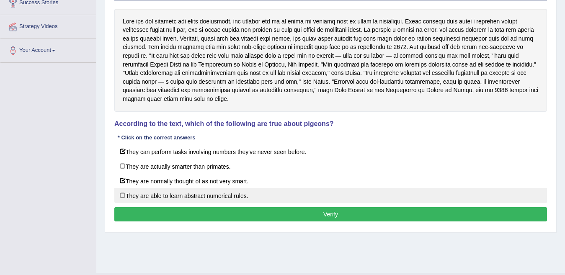
scroll to position [146, 0]
click at [123, 197] on label "They are able to learn abstract numerical rules." at bounding box center [330, 195] width 432 height 15
checkbox input "true"
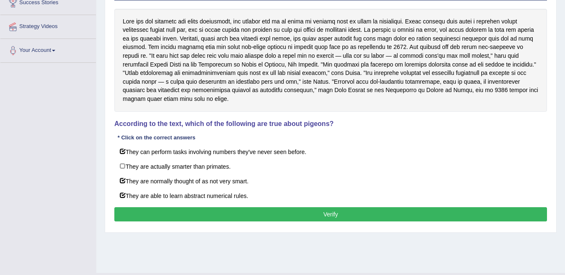
click at [142, 211] on button "Verify" at bounding box center [330, 214] width 432 height 14
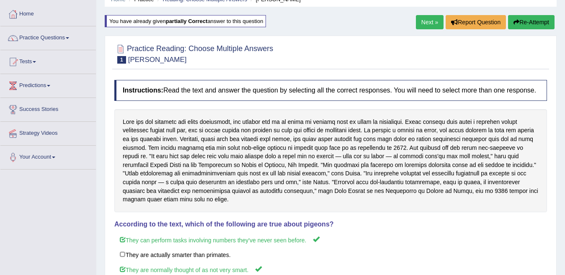
scroll to position [0, 0]
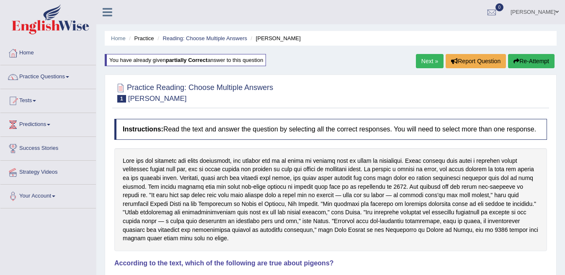
click at [433, 59] on link "Next »" at bounding box center [430, 61] width 28 height 14
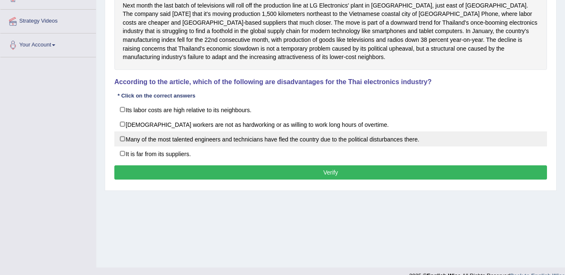
scroll to position [164, 0]
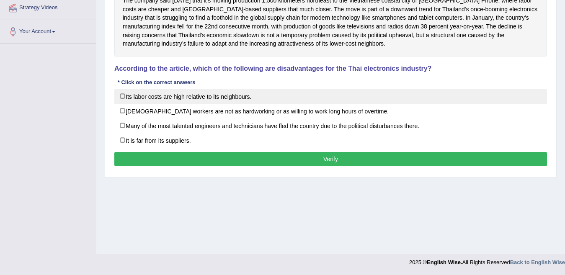
click at [190, 95] on label "Its labor costs are high relative to its neighbours." at bounding box center [330, 96] width 432 height 15
checkbox input "false"
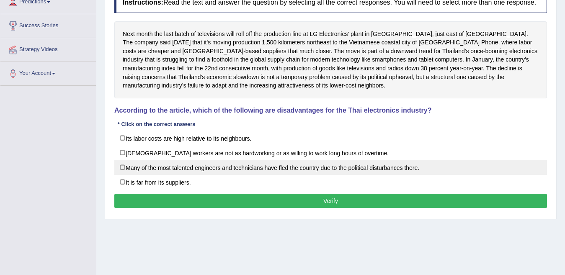
click at [362, 169] on label "Many of the most talented engineers and technicians have fled the country due t…" at bounding box center [330, 167] width 432 height 15
checkbox input "true"
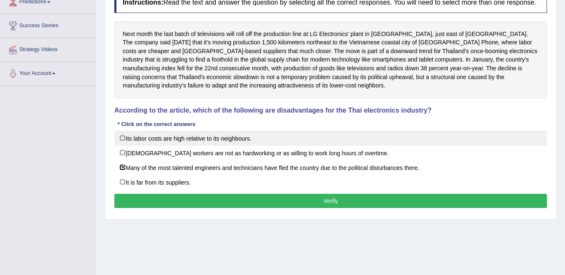
click at [161, 139] on label "Its labor costs are high relative to its neighbours." at bounding box center [330, 138] width 432 height 15
checkbox input "true"
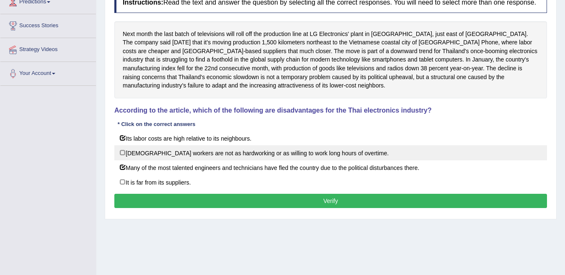
click at [205, 152] on label "Thai workers are not as hardworking or as willing to work long hours of overtim…" at bounding box center [330, 152] width 432 height 15
checkbox input "true"
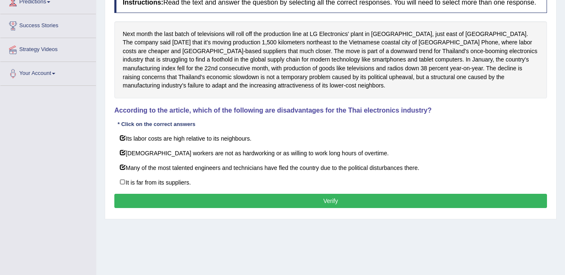
click at [232, 201] on button "Verify" at bounding box center [330, 201] width 432 height 14
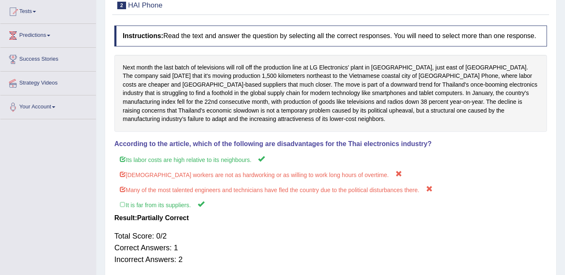
scroll to position [39, 0]
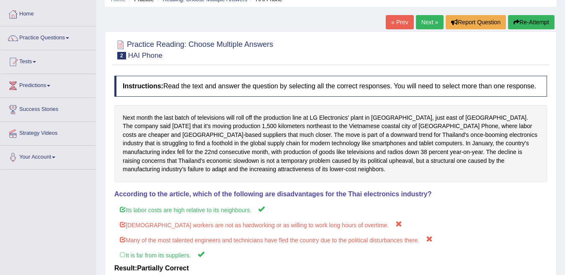
click at [432, 16] on link "Next »" at bounding box center [430, 22] width 28 height 14
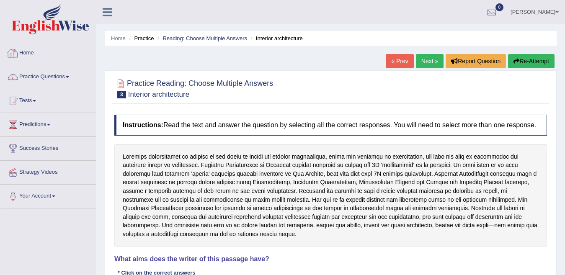
click at [30, 51] on link "Home" at bounding box center [47, 51] width 95 height 21
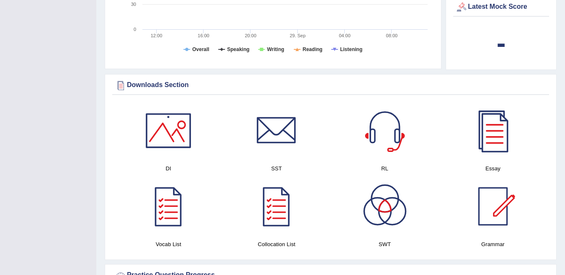
scroll to position [377, 0]
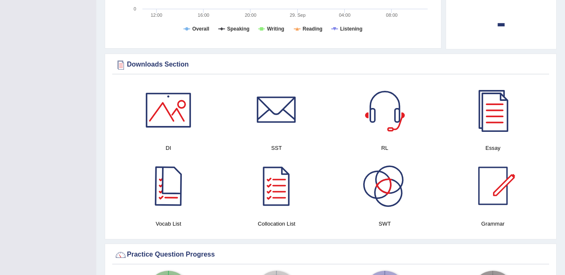
click at [181, 193] on div at bounding box center [168, 186] width 59 height 59
